Goal: Task Accomplishment & Management: Manage account settings

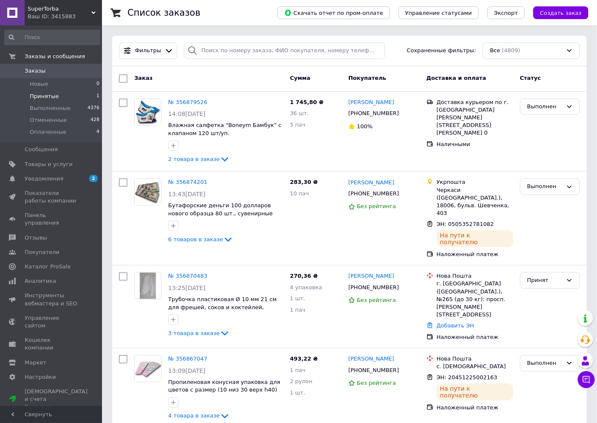
click at [44, 98] on span "Принятые" at bounding box center [44, 97] width 29 height 8
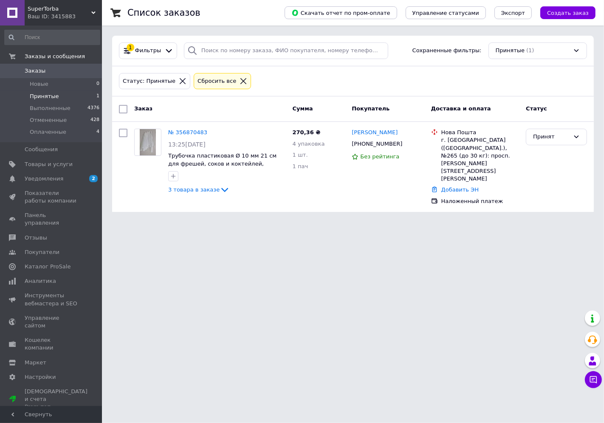
click at [179, 81] on icon at bounding box center [183, 81] width 8 height 8
